Goal: Navigation & Orientation: Find specific page/section

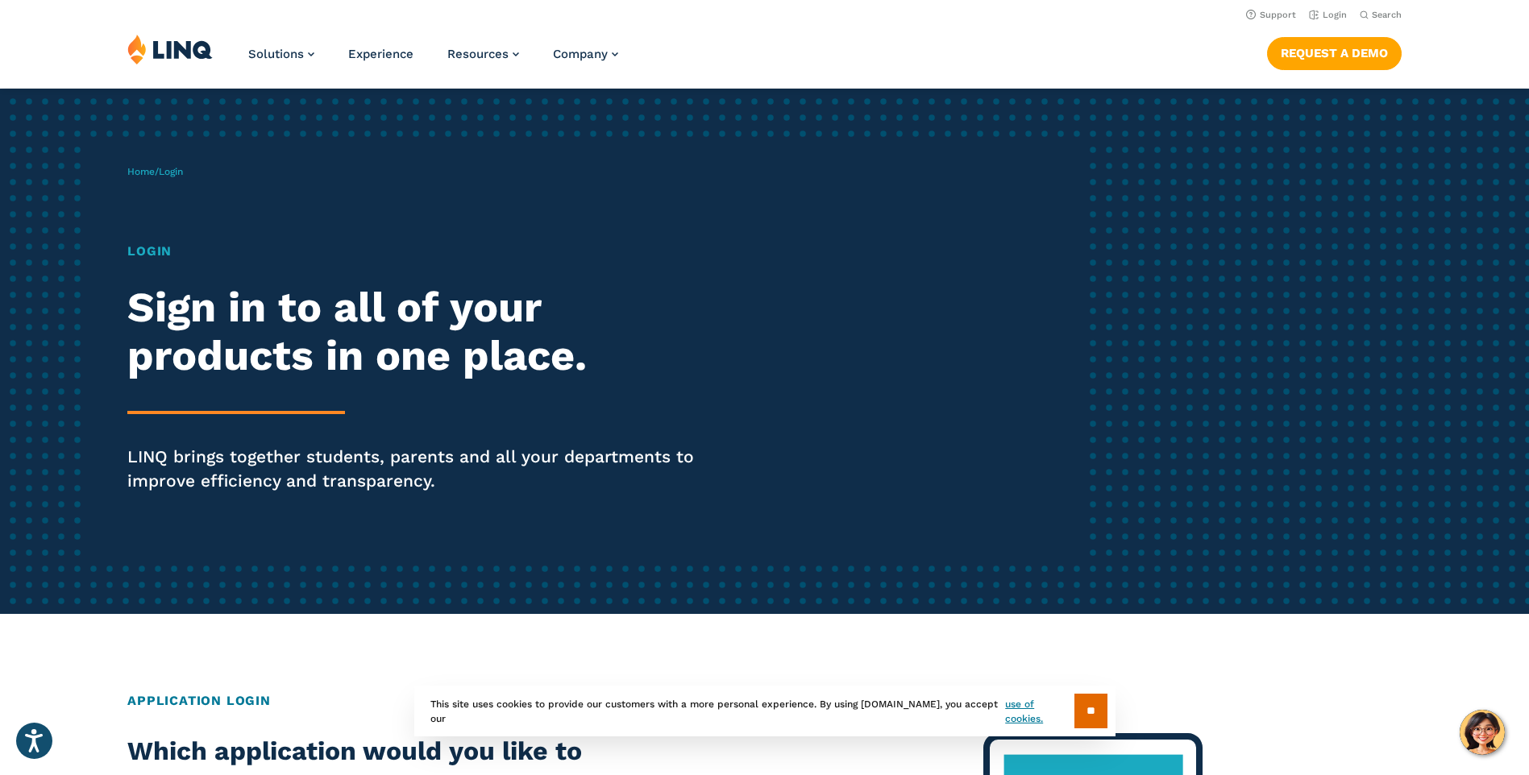
click at [154, 254] on h1 "Login" at bounding box center [421, 251] width 589 height 19
click at [1330, 14] on link "Login" at bounding box center [1328, 15] width 38 height 10
click at [178, 175] on span "Login" at bounding box center [171, 171] width 24 height 11
click at [152, 249] on h1 "Login" at bounding box center [421, 251] width 589 height 19
click at [257, 327] on h2 "Sign in to all of your products in one place." at bounding box center [421, 332] width 589 height 97
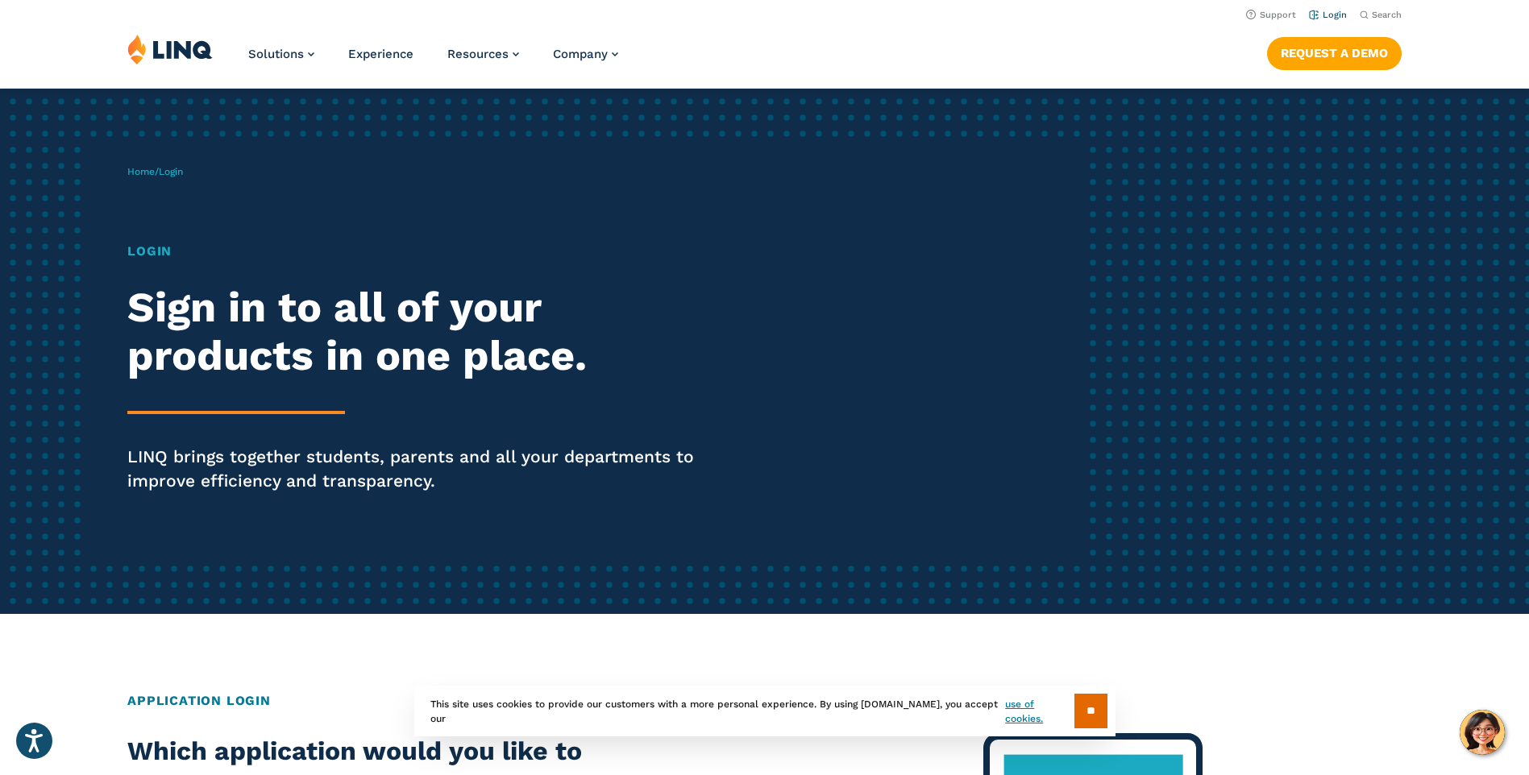
click at [1341, 13] on link "Login" at bounding box center [1328, 15] width 38 height 10
click at [1087, 713] on input "**" at bounding box center [1090, 711] width 33 height 35
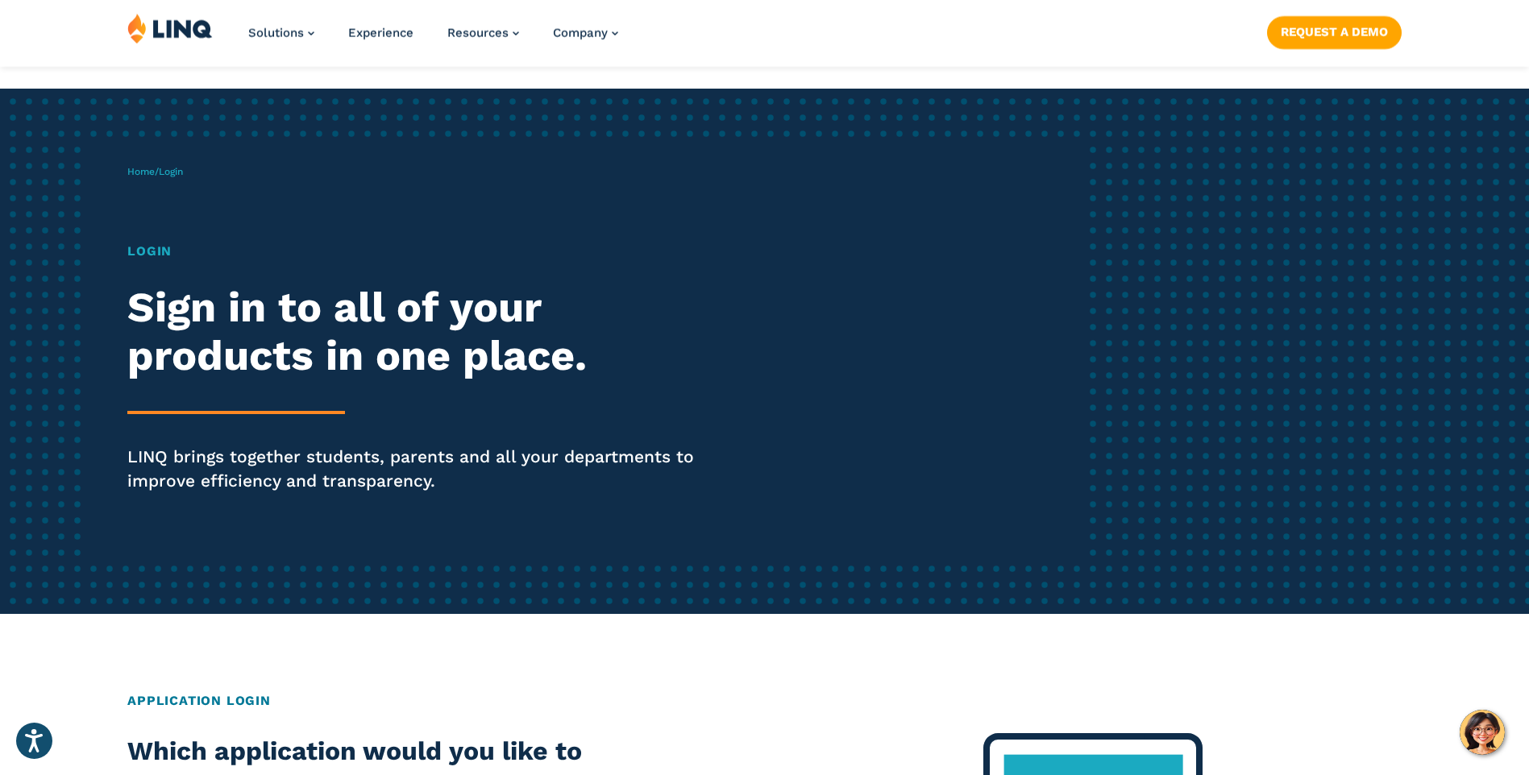
scroll to position [403, 0]
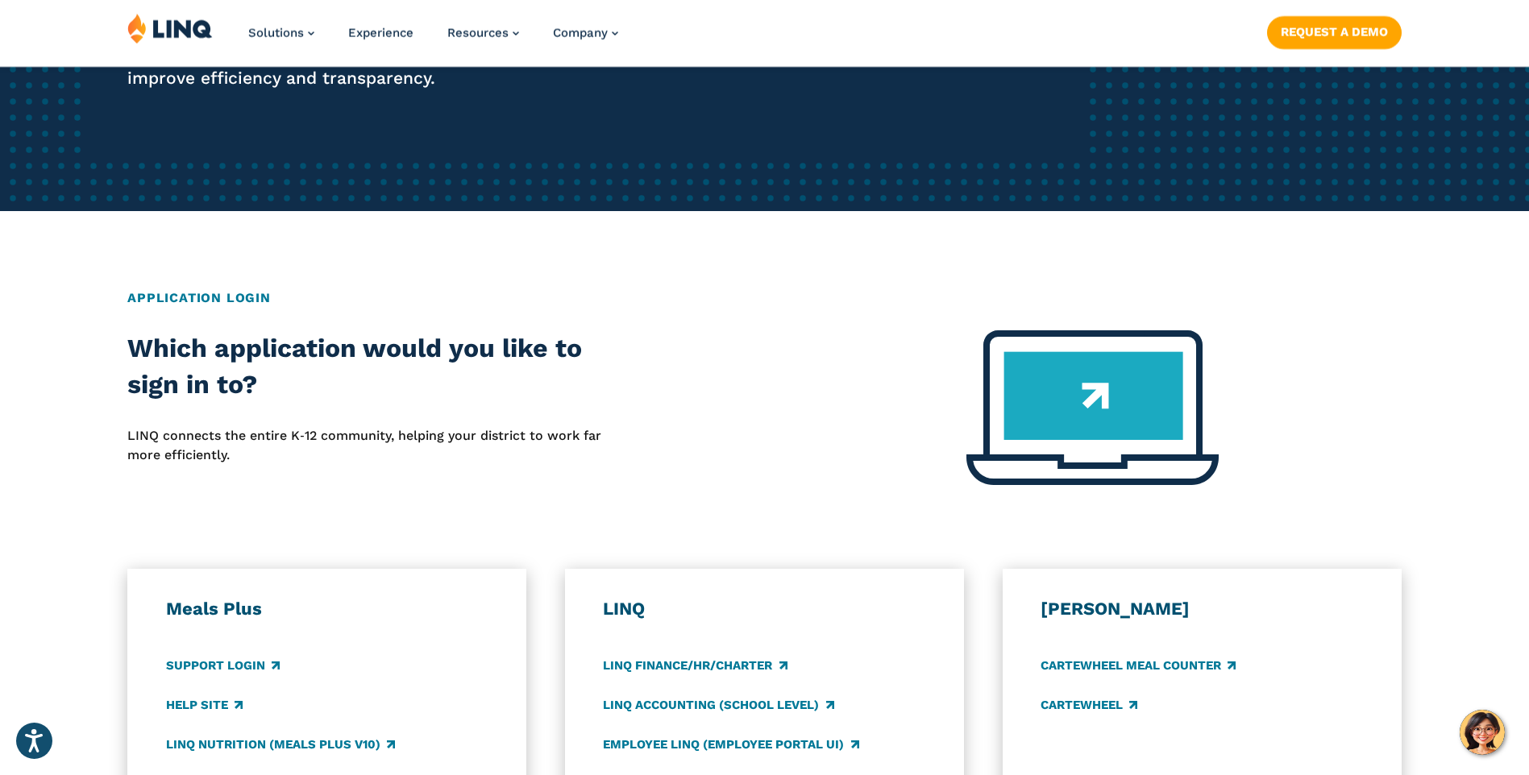
click at [202, 301] on h2 "Application Login" at bounding box center [764, 297] width 1274 height 19
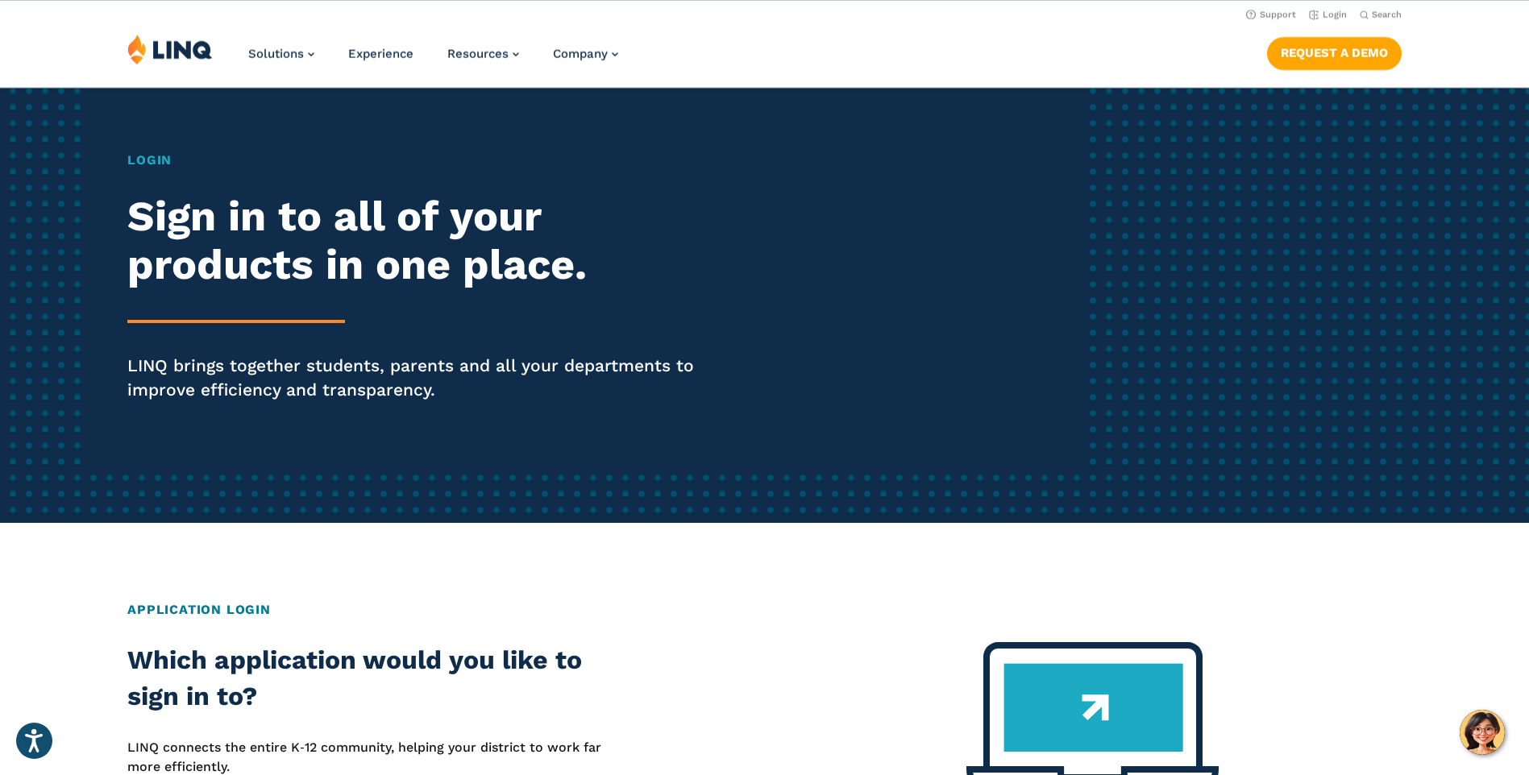
scroll to position [0, 0]
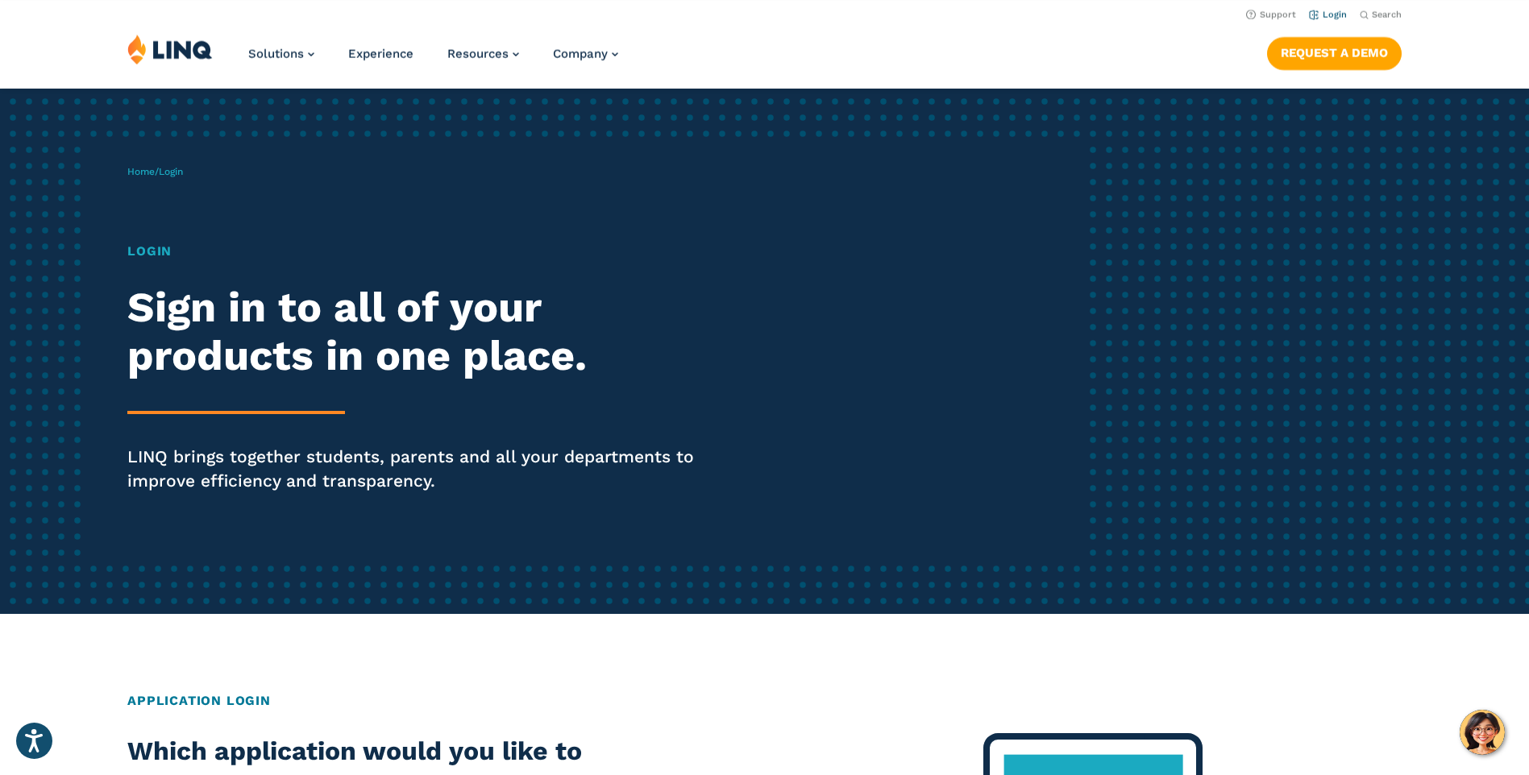
click at [1331, 11] on link "Login" at bounding box center [1328, 15] width 38 height 10
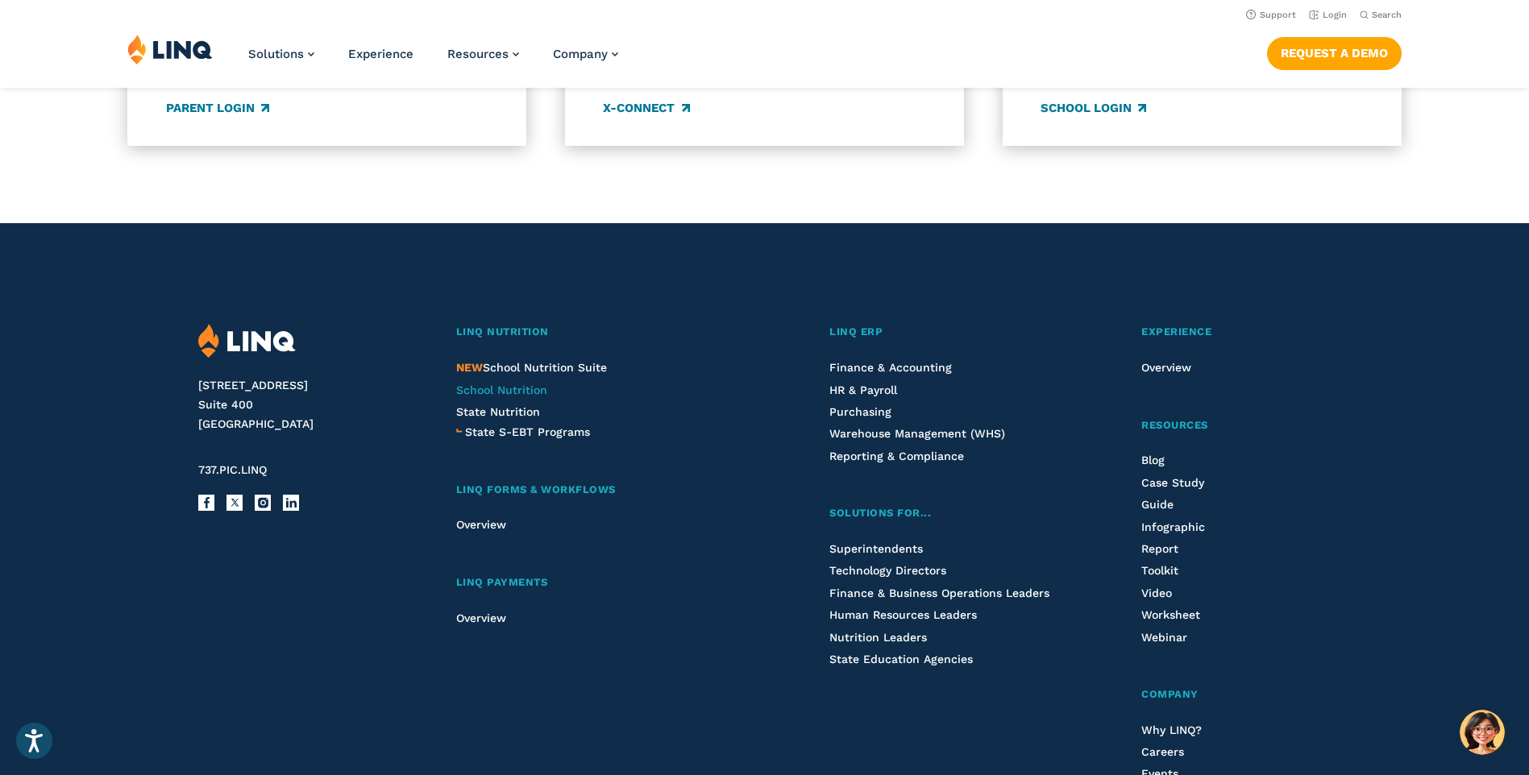
scroll to position [1474, 0]
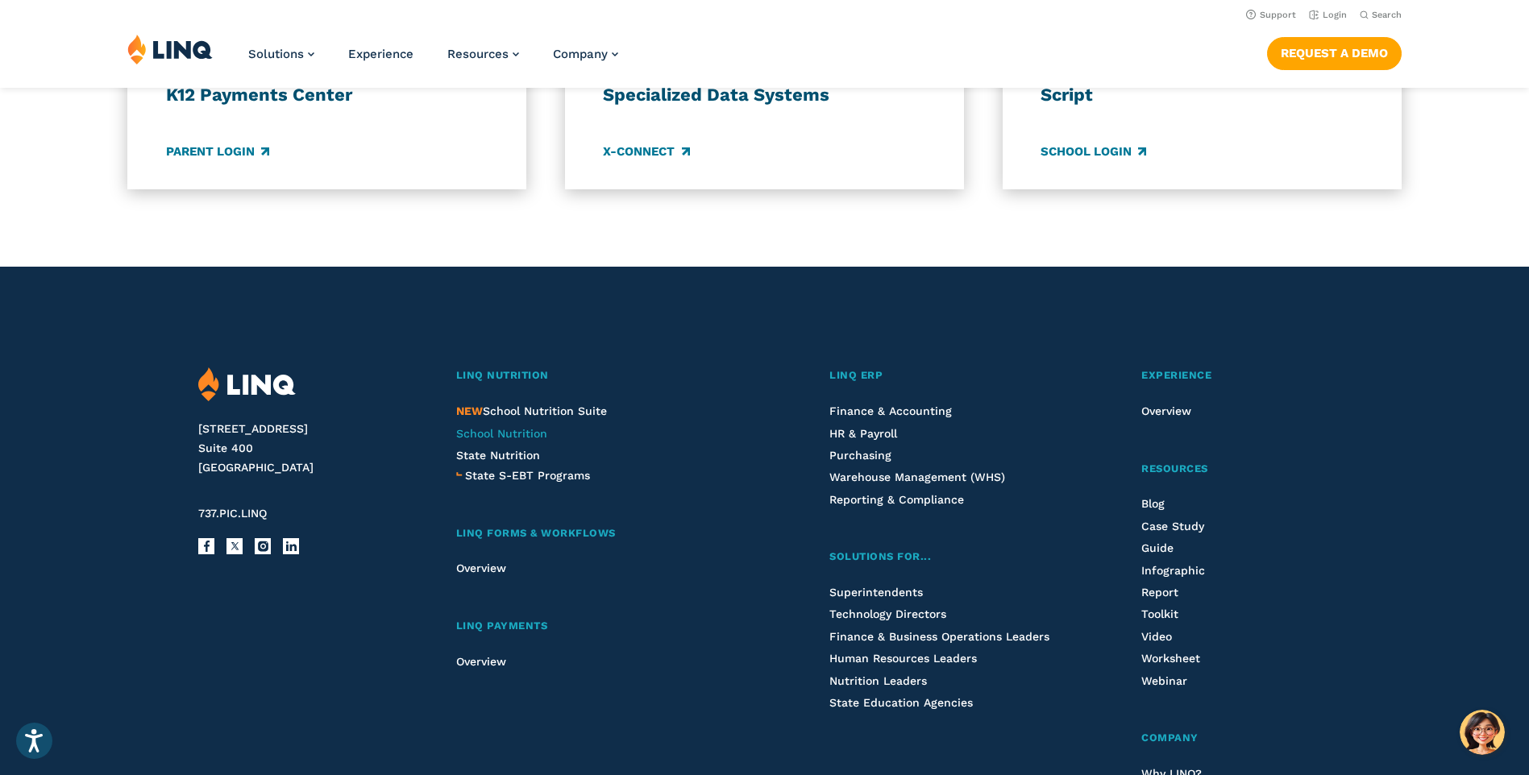
click at [530, 434] on span "School Nutrition" at bounding box center [501, 433] width 91 height 13
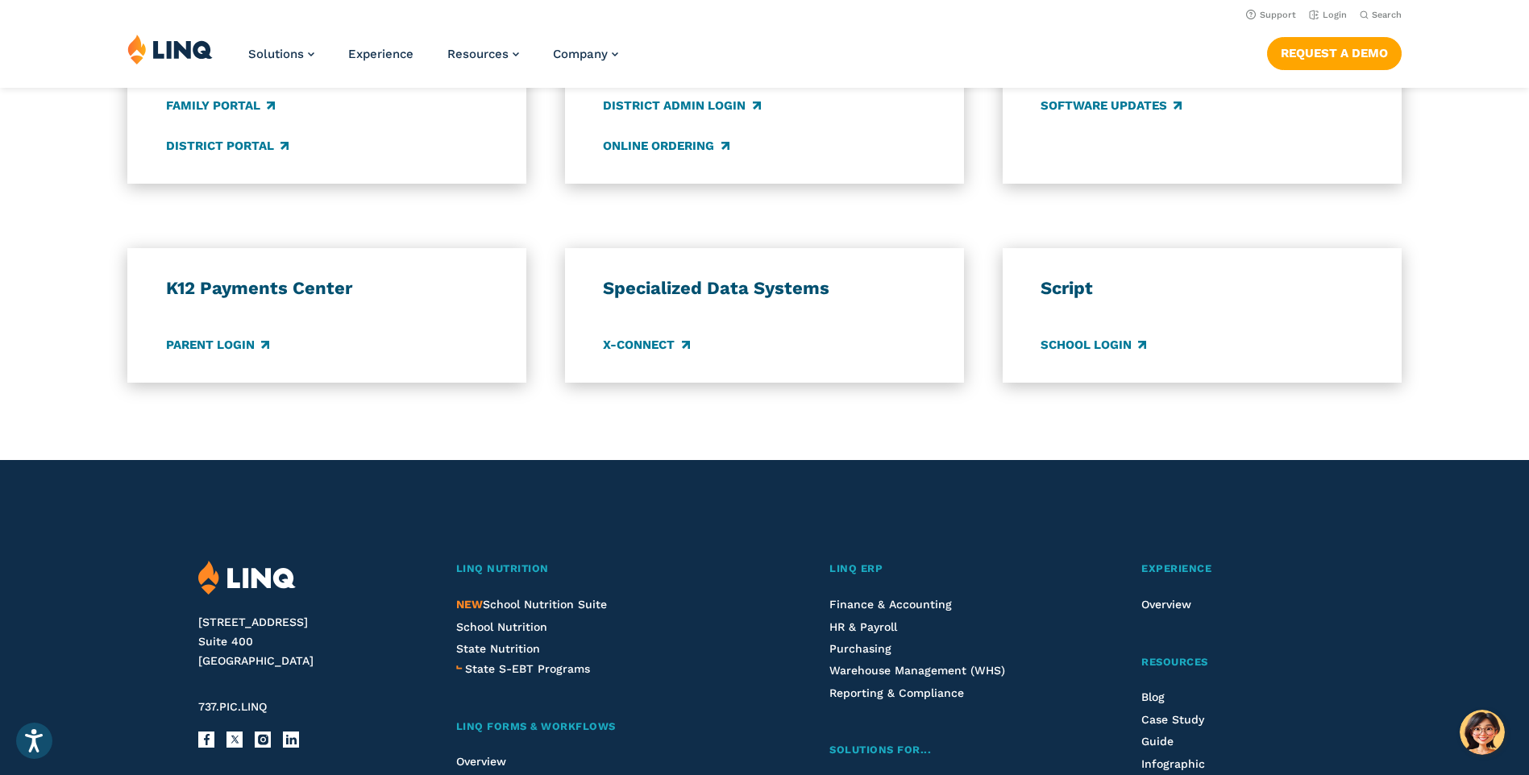
scroll to position [1232, 0]
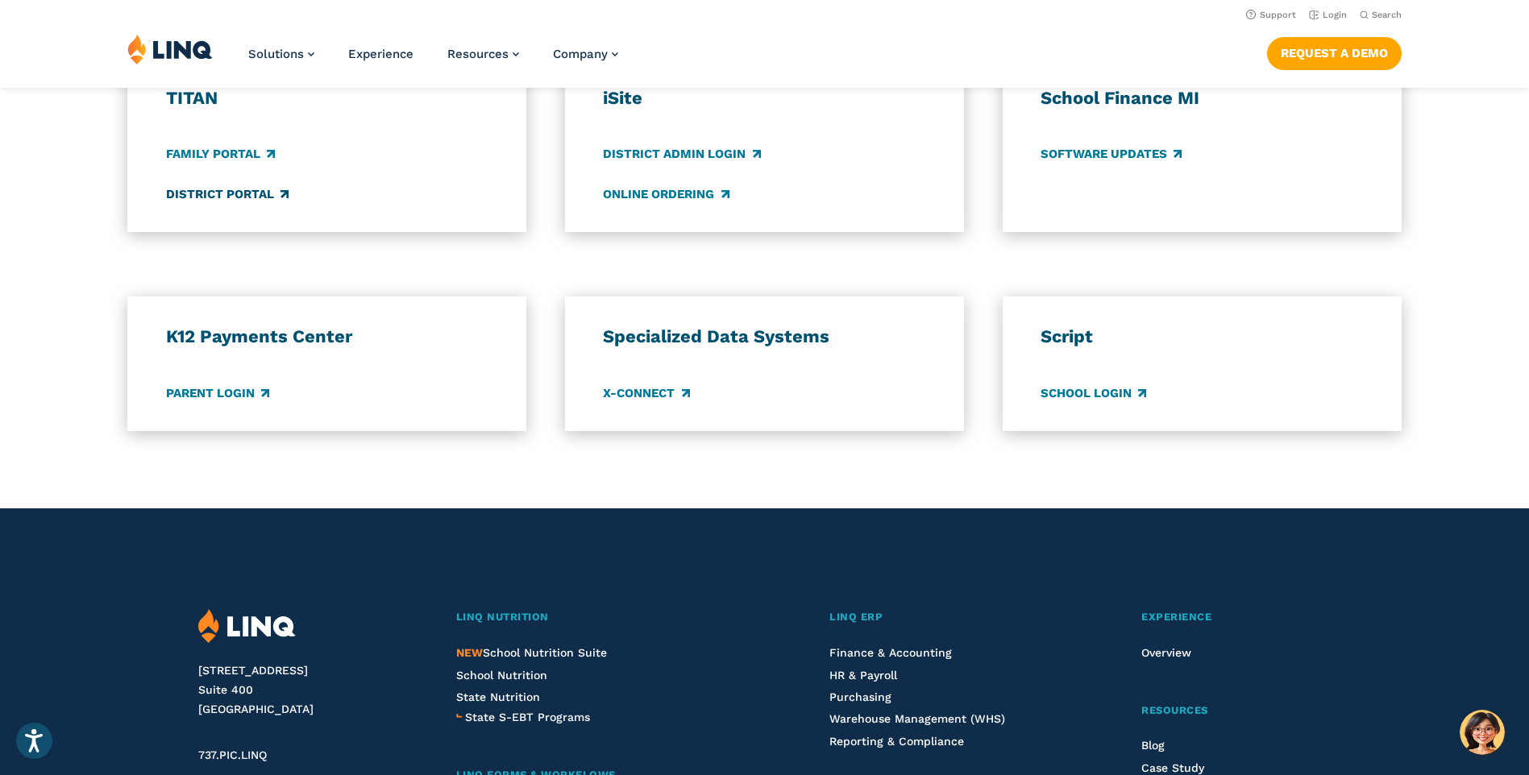
click at [224, 197] on link "District Portal" at bounding box center [227, 194] width 122 height 18
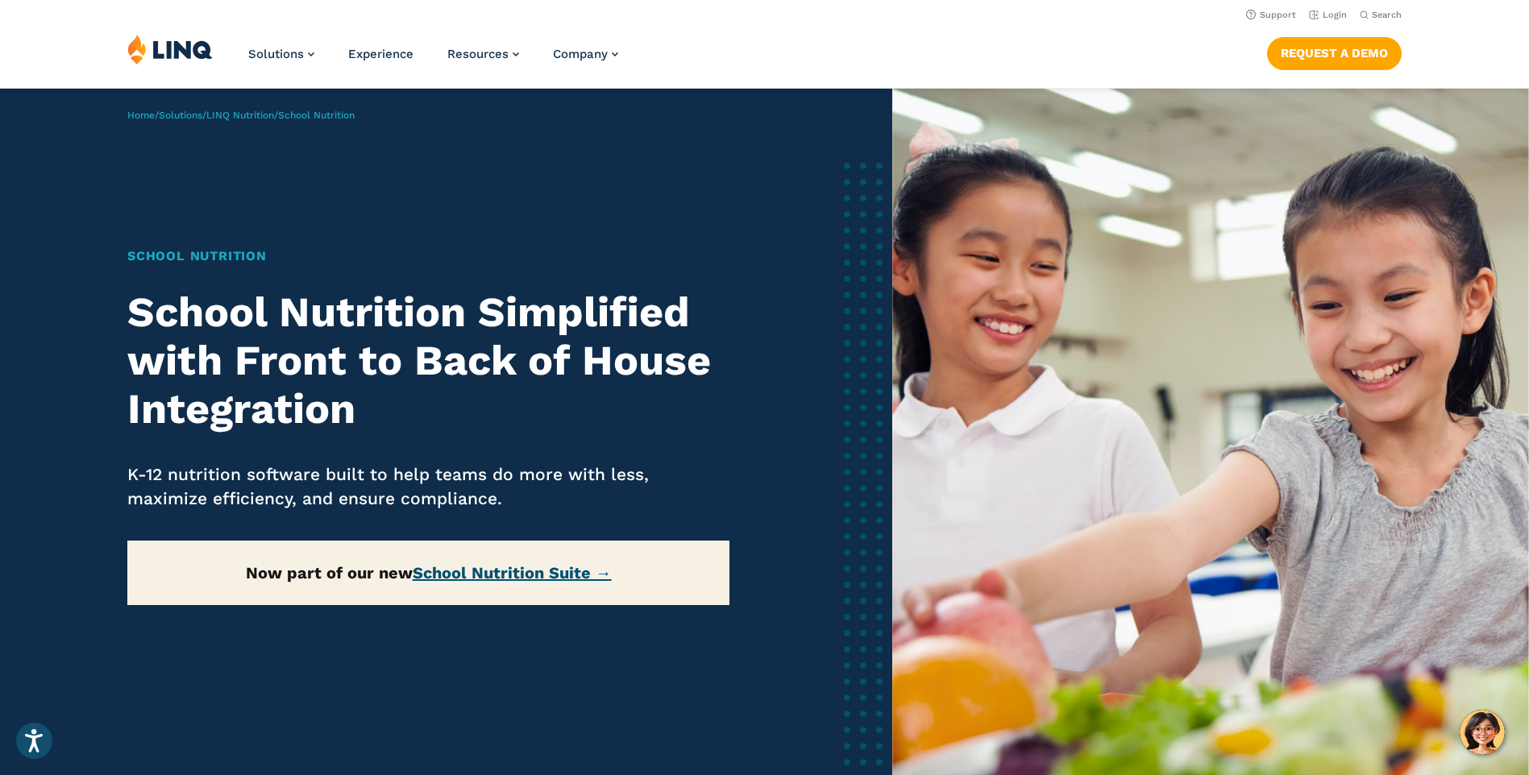
click at [541, 567] on link "School Nutrition Suite →" at bounding box center [512, 572] width 199 height 19
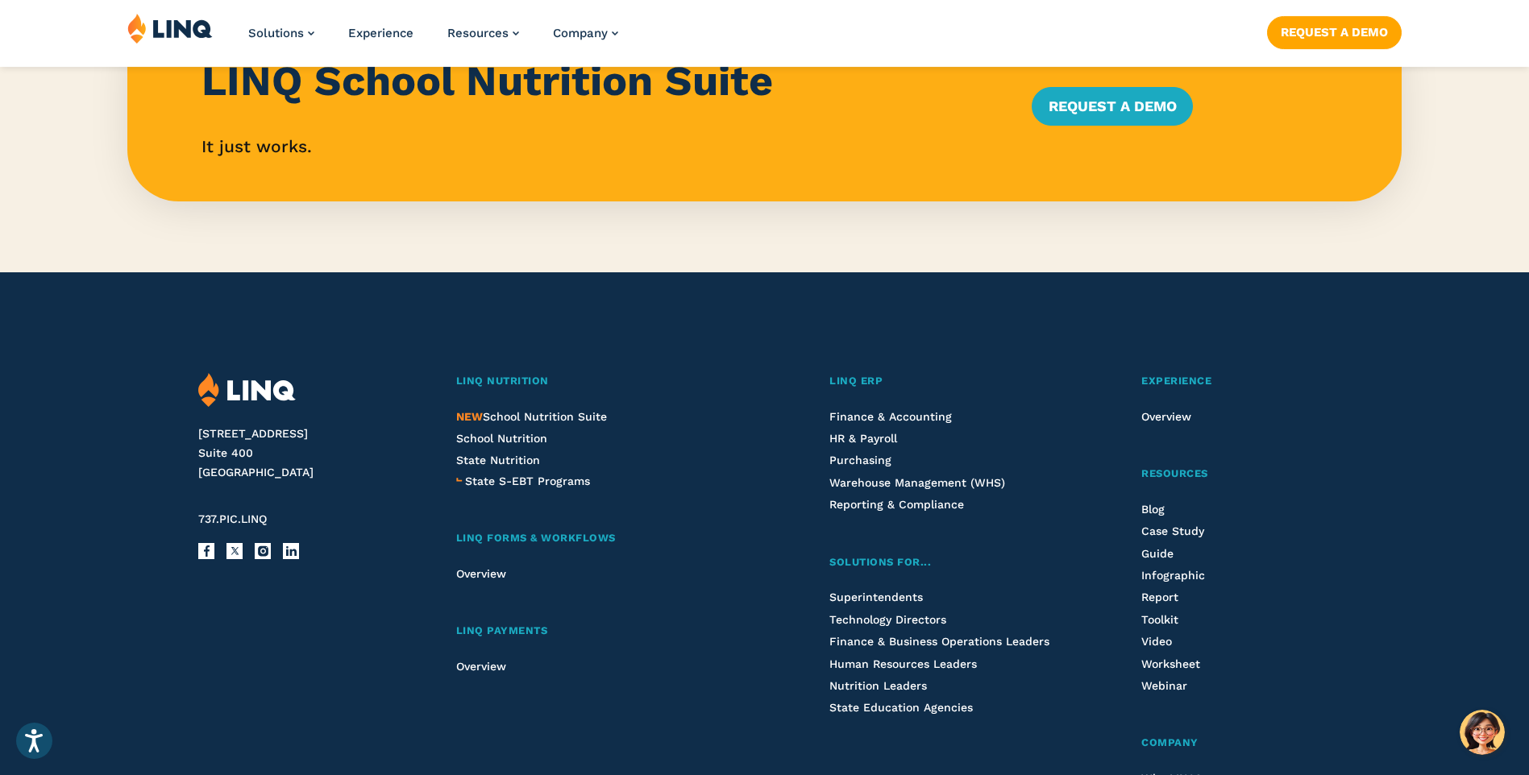
scroll to position [1773, 0]
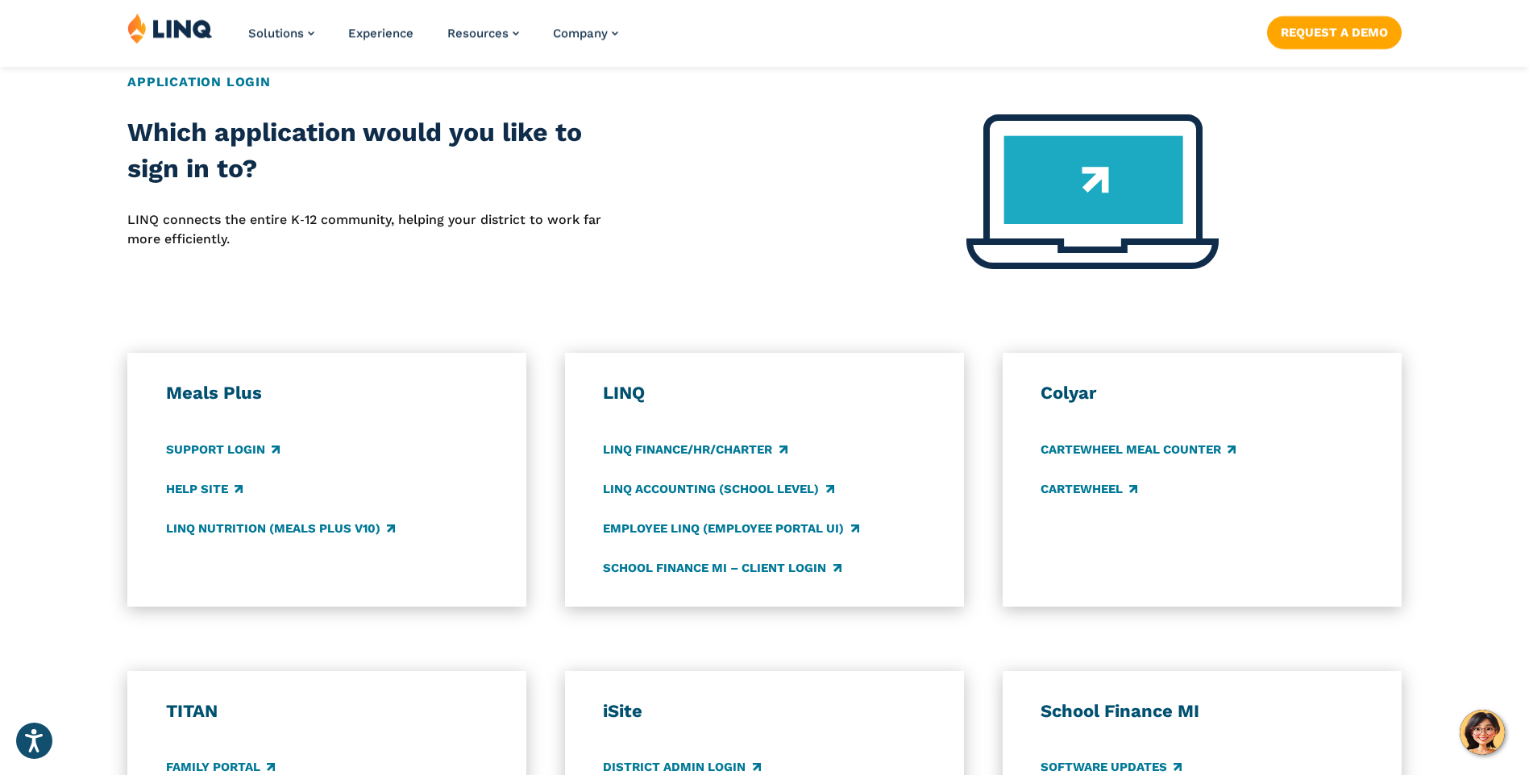
scroll to position [645, 0]
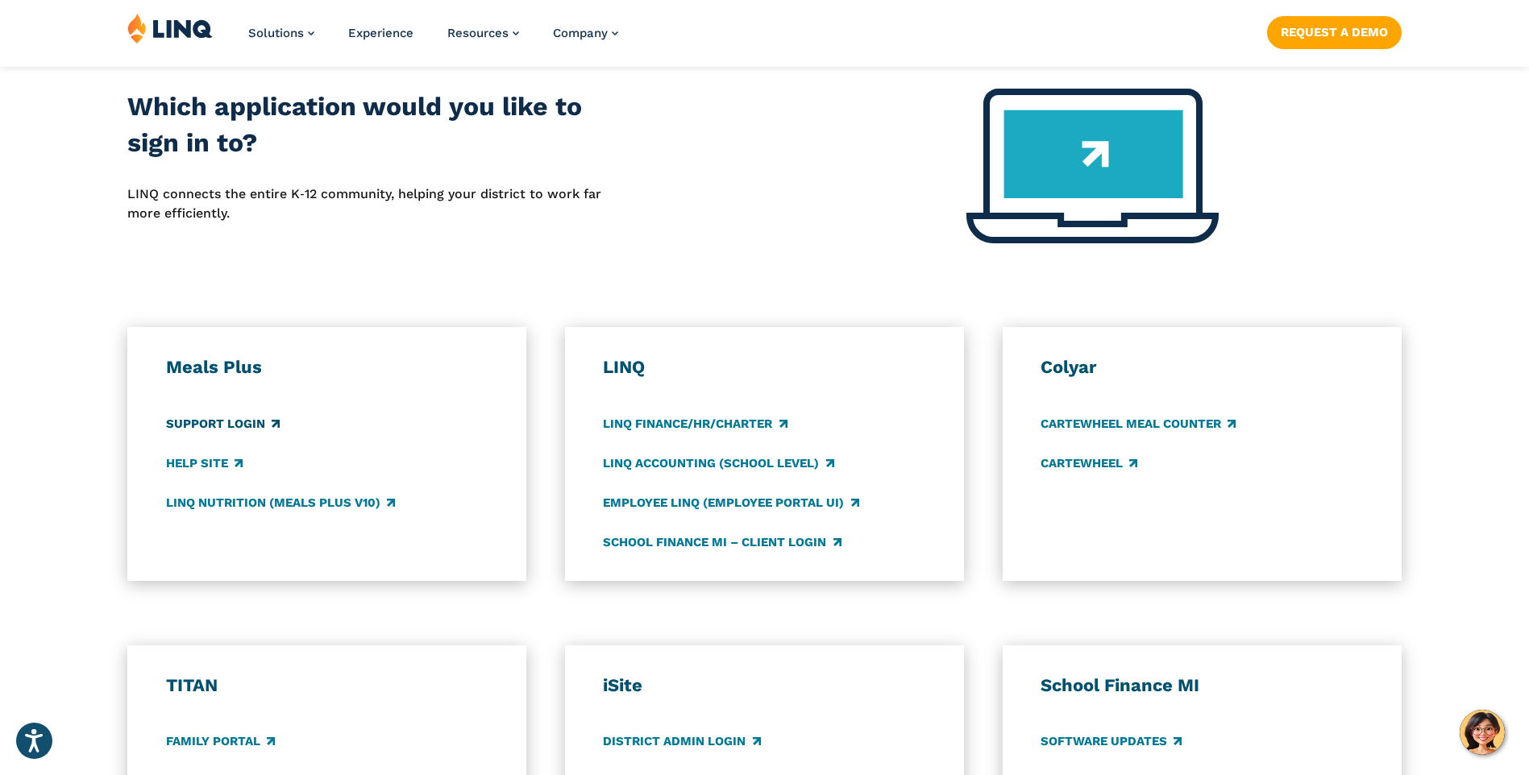
click at [182, 427] on link "Support Login" at bounding box center [223, 424] width 114 height 18
